Goal: Task Accomplishment & Management: Complete application form

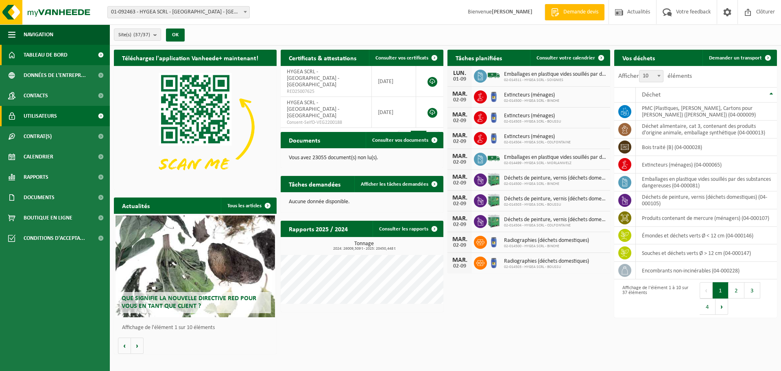
click at [47, 115] on span "Utilisateurs" at bounding box center [40, 116] width 33 height 20
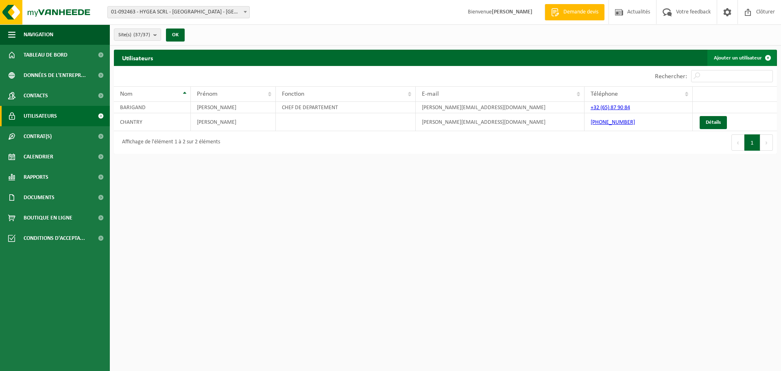
click at [748, 57] on link "Ajouter un utilisateur" at bounding box center [742, 58] width 69 height 16
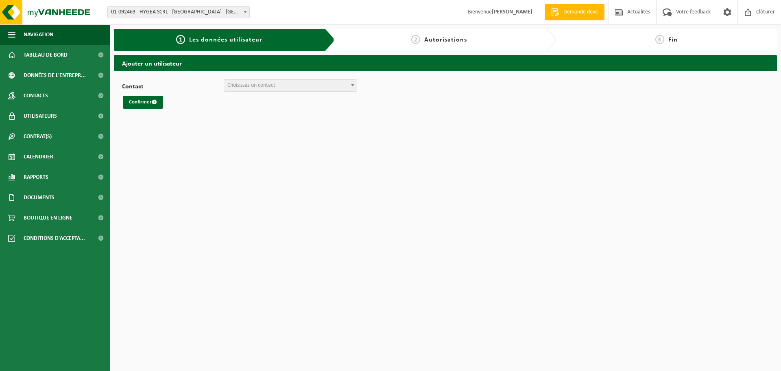
click at [317, 86] on span "Choisissez un contact" at bounding box center [290, 85] width 133 height 11
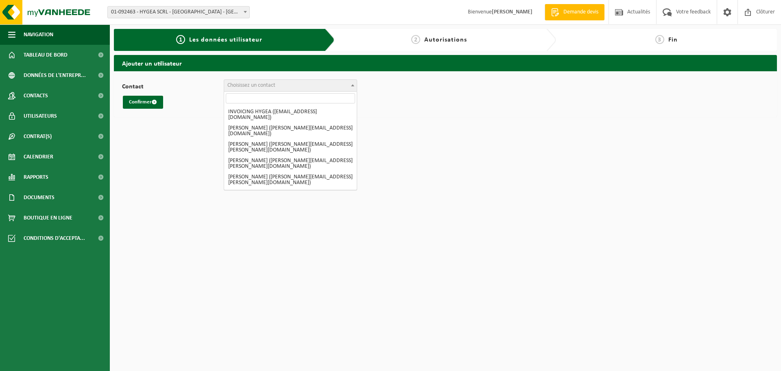
select select "126894"
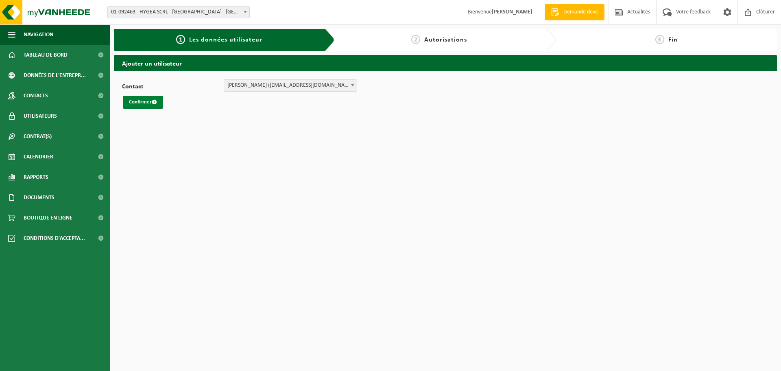
click at [135, 102] on button "Confirmer" at bounding box center [143, 102] width 40 height 13
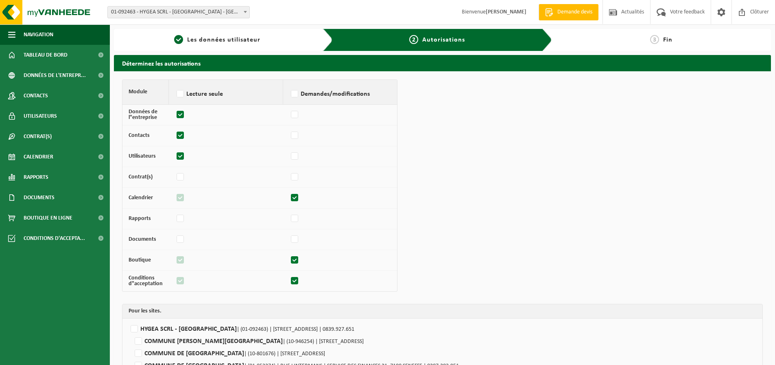
click at [293, 194] on label at bounding box center [294, 198] width 11 height 12
click at [289, 194] on input "checkbox" at bounding box center [289, 193] width 0 height 5
checkbox input "false"
click at [295, 260] on label at bounding box center [294, 260] width 11 height 12
click at [289, 259] on input "checkbox" at bounding box center [289, 255] width 0 height 5
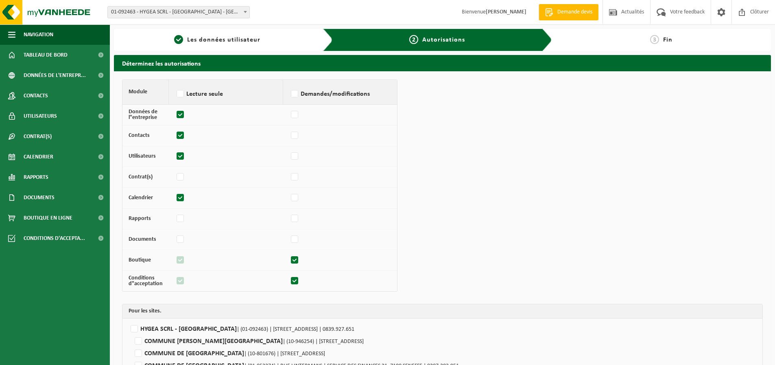
checkbox input "false"
click at [295, 280] on label at bounding box center [294, 281] width 11 height 12
click at [289, 280] on input "checkbox" at bounding box center [289, 276] width 0 height 5
checkbox input "false"
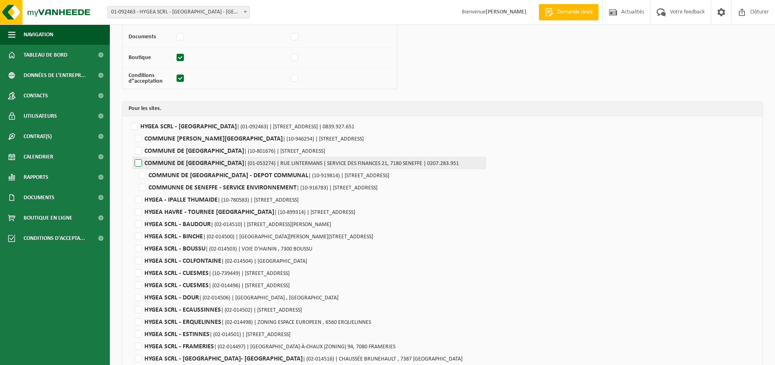
scroll to position [203, 0]
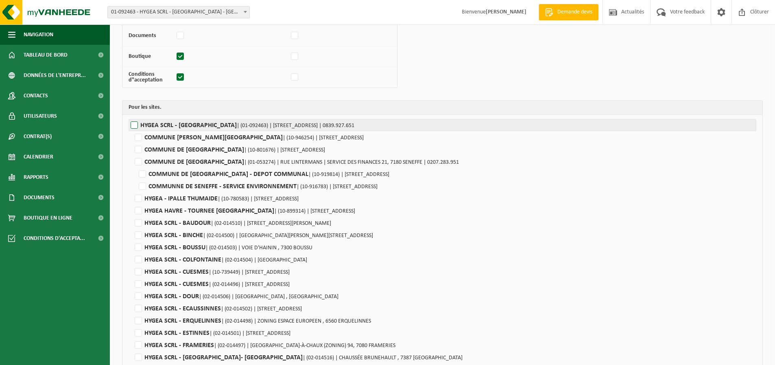
click at [134, 123] on label"] "HYGEA SCRL - HAVRE | (01-092463) | RUE DU CHAMP DE GHISLAGE 1, 7021 HAVRÉ | 083…" at bounding box center [443, 125] width 628 height 12
click at [134, 123] on input "HYGEA SCRL - HAVRE | (01-092463) | RUE DU CHAMP DE GHISLAGE 1, 7021 HAVRÉ | 083…" at bounding box center [516, 125] width 775 height 12
checkbox input "true"
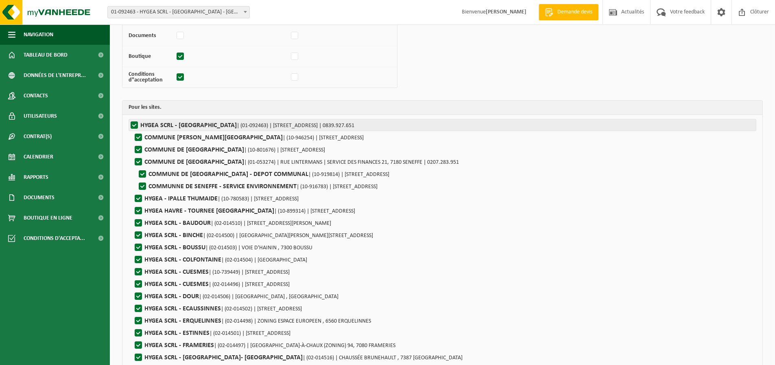
checkbox input "true"
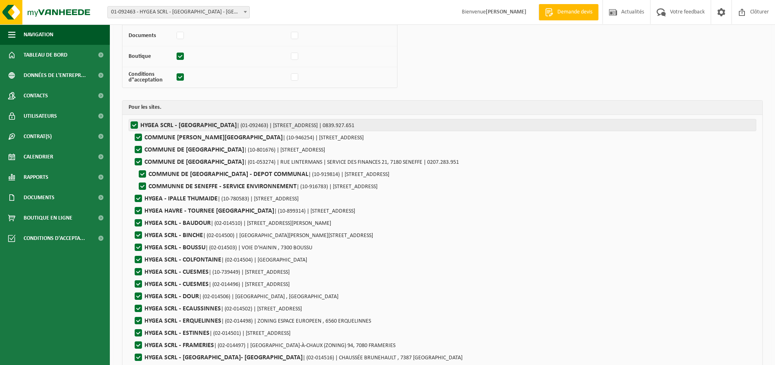
checkbox input "true"
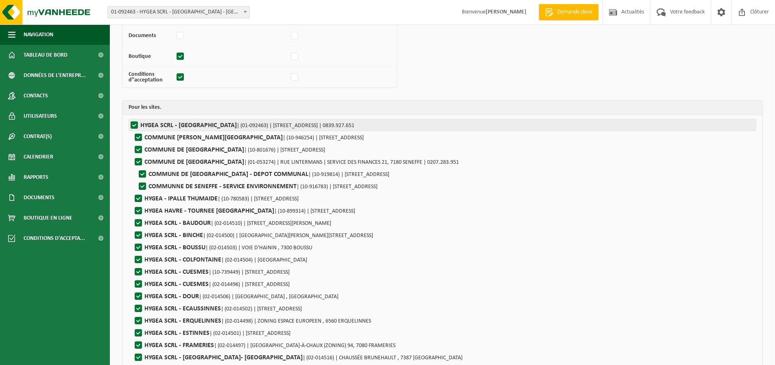
checkbox input "true"
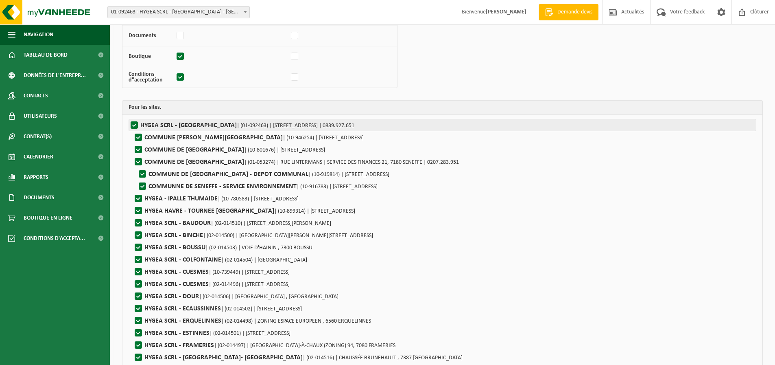
checkbox input "true"
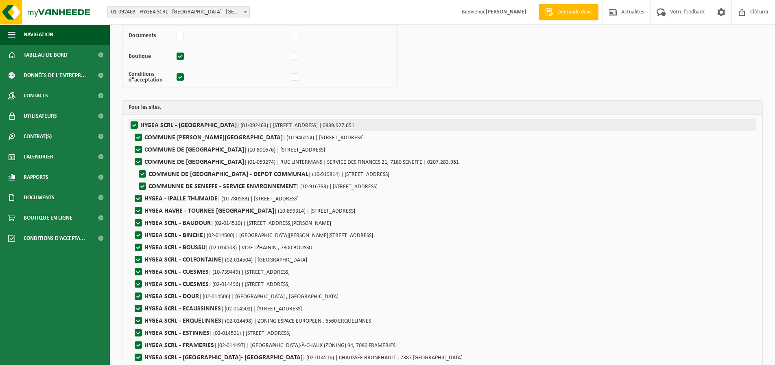
checkbox input "true"
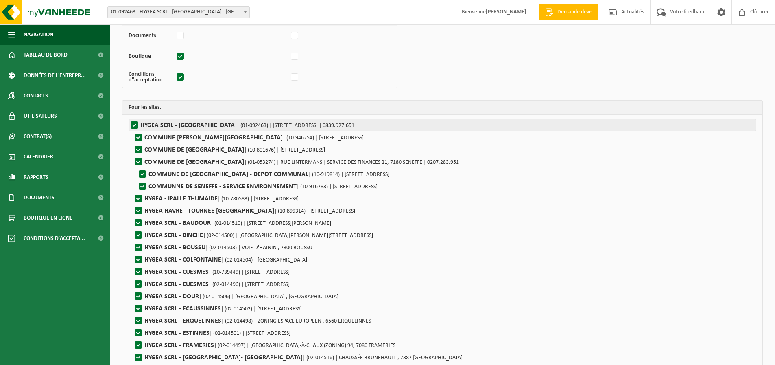
checkbox input "true"
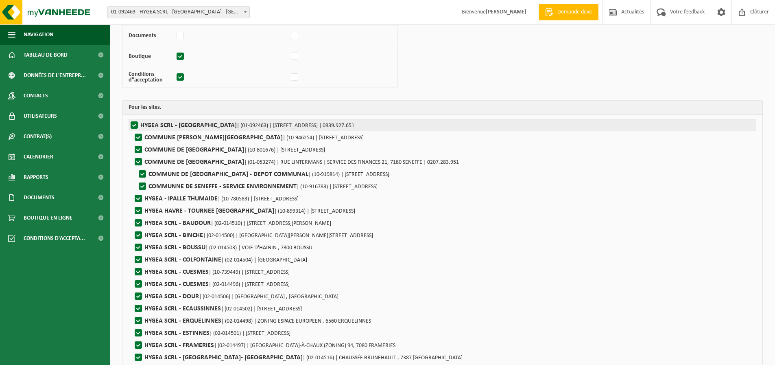
checkbox input "true"
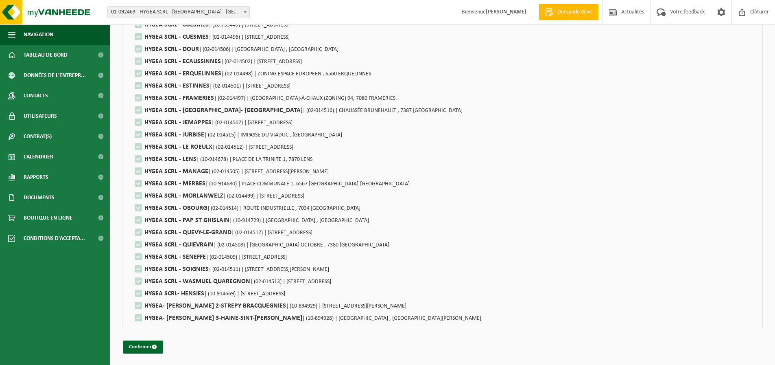
scroll to position [451, 0]
click at [135, 344] on button "Confirmer" at bounding box center [143, 346] width 40 height 13
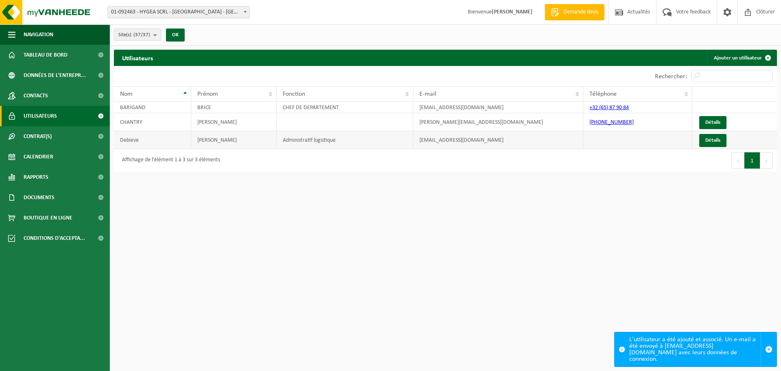
click at [617, 139] on td at bounding box center [637, 140] width 109 height 18
click at [135, 141] on td "Debieve" at bounding box center [152, 140] width 77 height 18
drag, startPoint x: 214, startPoint y: 141, endPoint x: 504, endPoint y: 139, distance: 290.5
click at [218, 140] on td "Romain" at bounding box center [233, 140] width 85 height 18
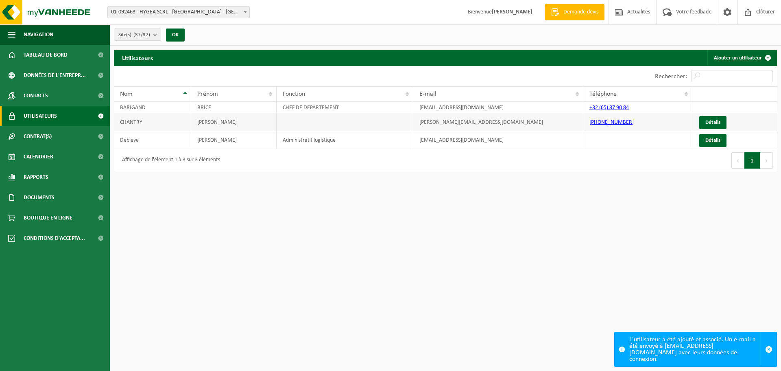
drag, startPoint x: 587, startPoint y: 124, endPoint x: 634, endPoint y: 122, distance: 47.6
click at [634, 122] on td "[PHONE_NUMBER]" at bounding box center [637, 122] width 109 height 18
copy link "[PHONE_NUMBER]"
click at [316, 140] on td "Administratif logistique" at bounding box center [345, 140] width 137 height 18
drag, startPoint x: 316, startPoint y: 140, endPoint x: 296, endPoint y: 140, distance: 19.5
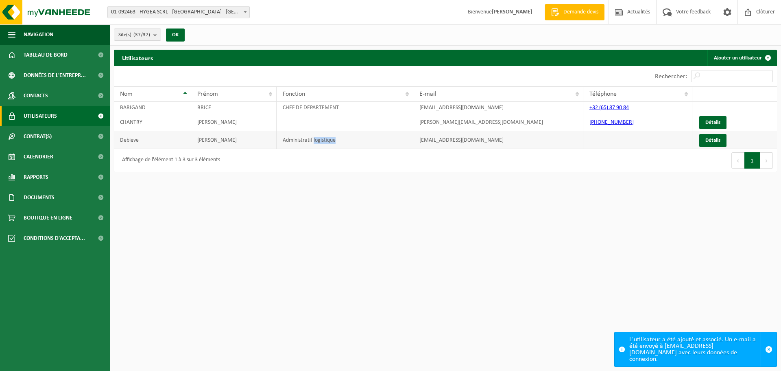
click at [316, 140] on td "Administratif logistique" at bounding box center [345, 140] width 137 height 18
click at [210, 139] on td "Romain" at bounding box center [233, 140] width 85 height 18
click at [209, 139] on td "Romain" at bounding box center [233, 140] width 85 height 18
click at [128, 140] on td "Debieve" at bounding box center [152, 140] width 77 height 18
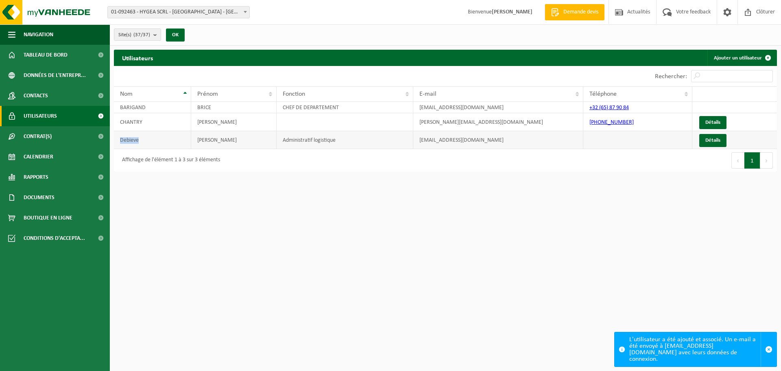
click at [122, 135] on td "Debieve" at bounding box center [152, 140] width 77 height 18
click at [208, 140] on td "Romain" at bounding box center [233, 140] width 85 height 18
click at [721, 139] on link "Détails" at bounding box center [712, 140] width 27 height 13
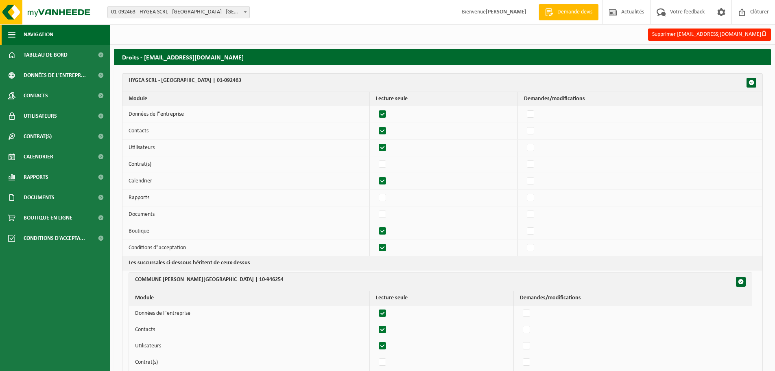
drag, startPoint x: 41, startPoint y: 32, endPoint x: 52, endPoint y: 32, distance: 11.0
click at [41, 32] on span "Navigation" at bounding box center [39, 34] width 30 height 20
